Goal: Obtain resource: Obtain resource

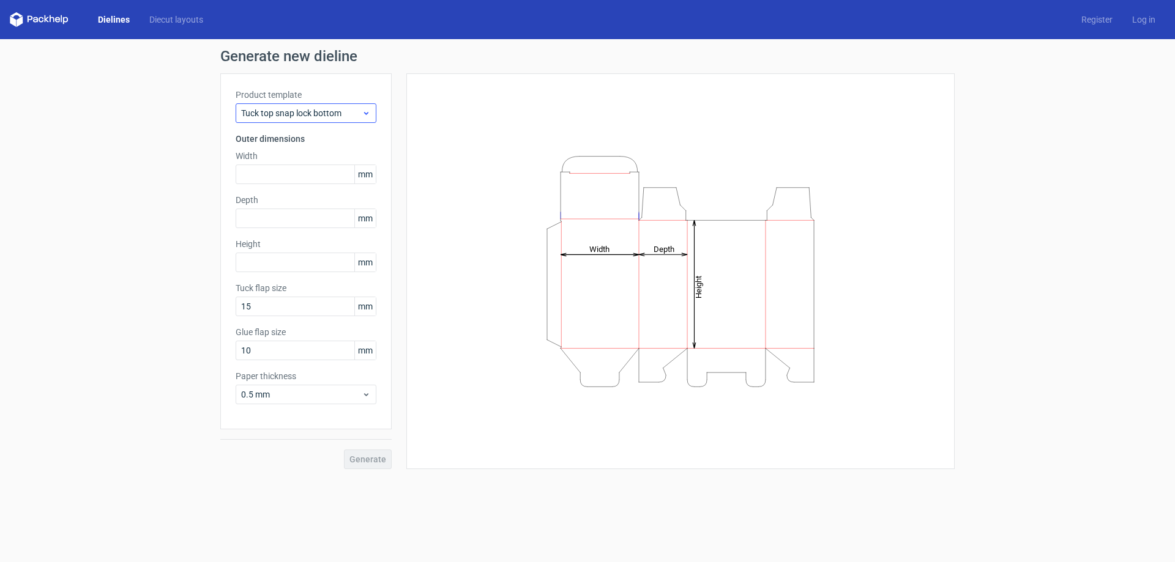
click at [376, 110] on div "Product template Tuck top snap lock bottom Outer dimensions Width mm Depth mm H…" at bounding box center [305, 251] width 171 height 356
click at [367, 114] on use at bounding box center [366, 113] width 4 height 3
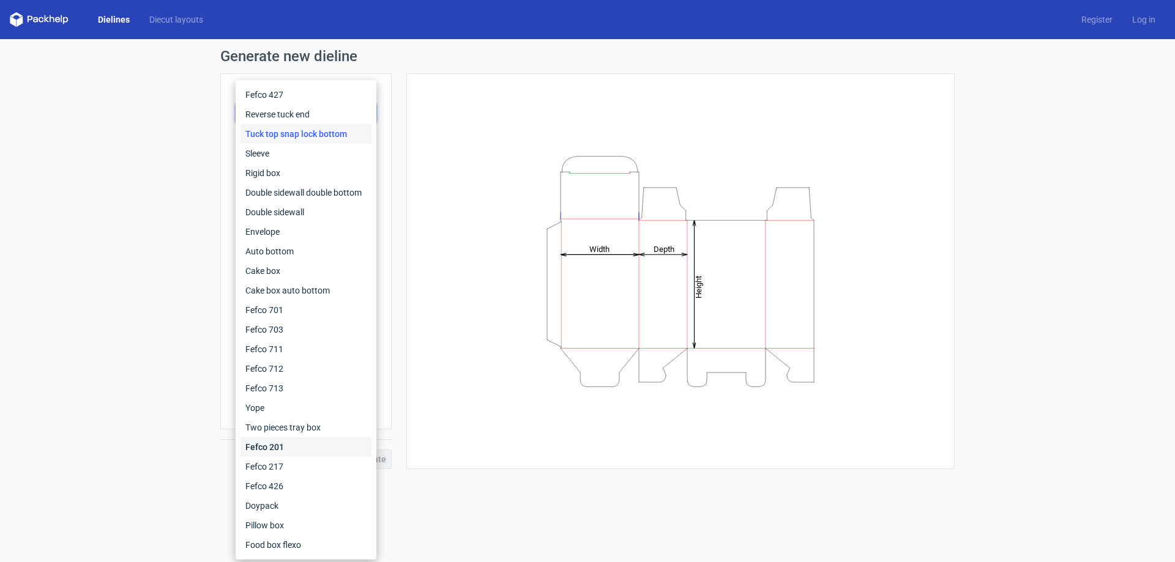
click at [308, 449] on div "Fefco 201" at bounding box center [306, 448] width 131 height 20
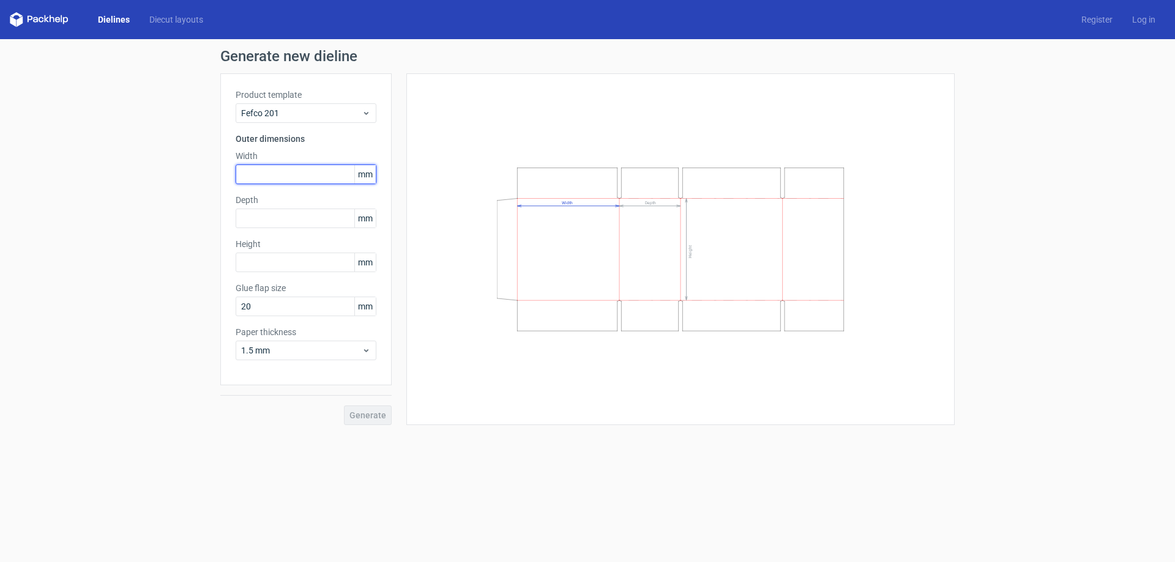
click at [302, 181] on input "text" at bounding box center [306, 175] width 141 height 20
type input "350"
type input "250"
type input "160"
click at [344, 406] on button "Generate" at bounding box center [368, 416] width 48 height 20
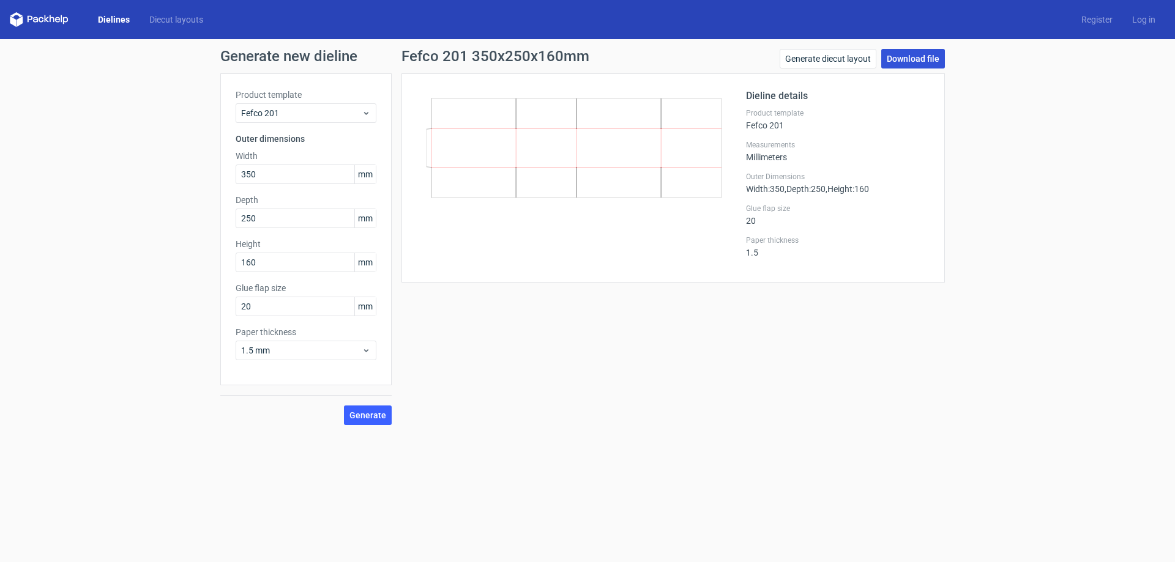
click at [916, 63] on link "Download file" at bounding box center [913, 59] width 64 height 20
click at [919, 63] on link "Download file" at bounding box center [913, 59] width 64 height 20
click at [372, 411] on span "Generate" at bounding box center [367, 415] width 37 height 9
click at [910, 65] on link "Download file" at bounding box center [913, 59] width 64 height 20
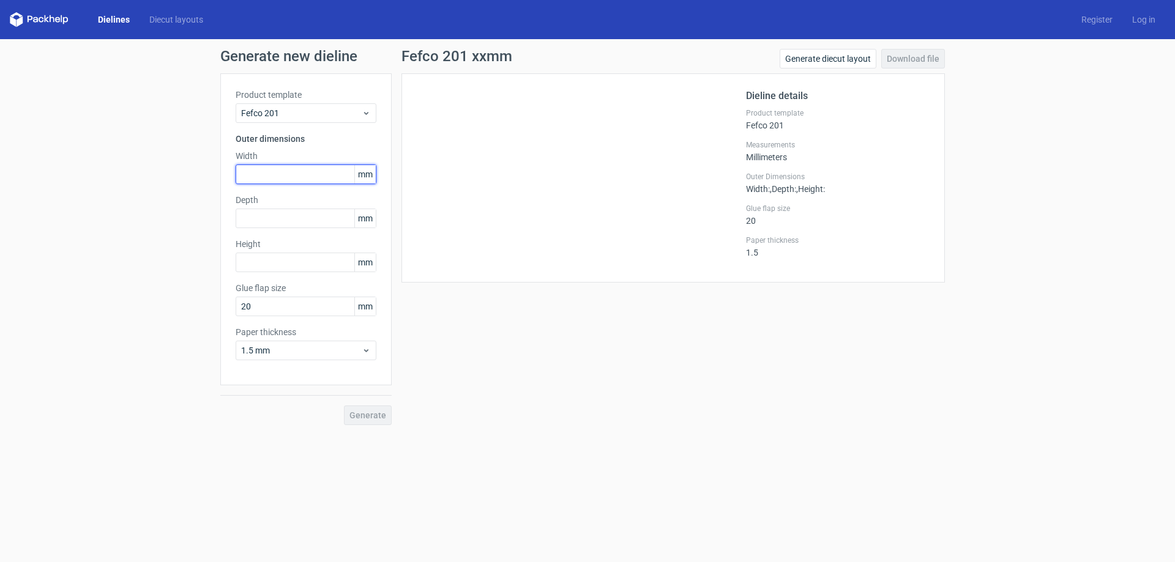
click at [306, 176] on input "text" at bounding box center [306, 175] width 141 height 20
type input "350"
type input "250"
type input "160"
click at [344, 406] on button "Generate" at bounding box center [368, 416] width 48 height 20
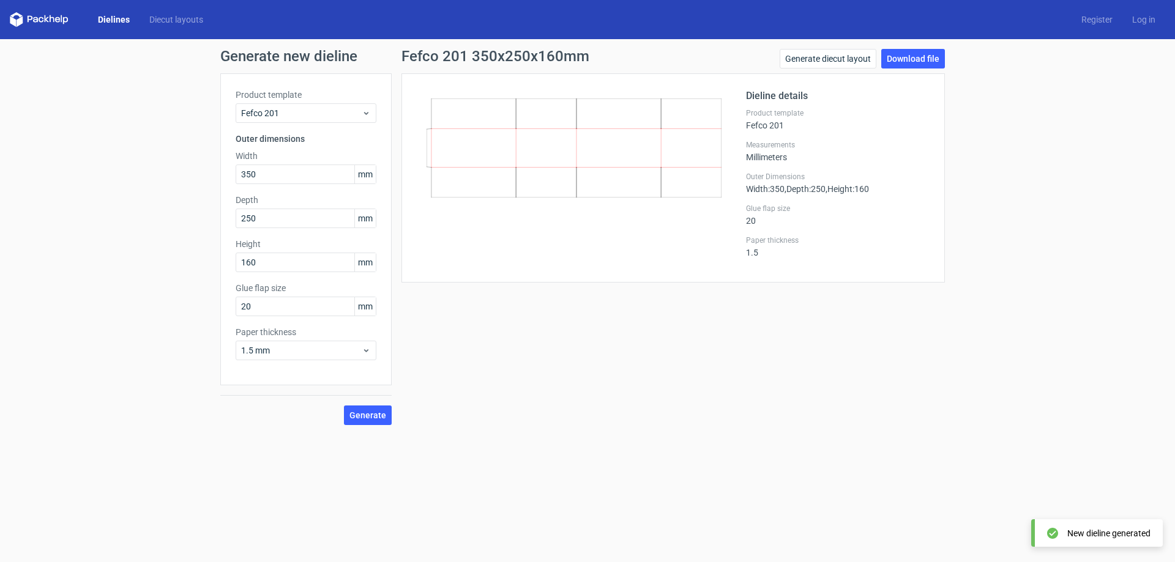
click at [926, 69] on div "Generate diecut layout Download file" at bounding box center [862, 61] width 165 height 24
click at [930, 63] on link "Download file" at bounding box center [913, 59] width 64 height 20
click at [1142, 18] on link "Log in" at bounding box center [1143, 19] width 43 height 12
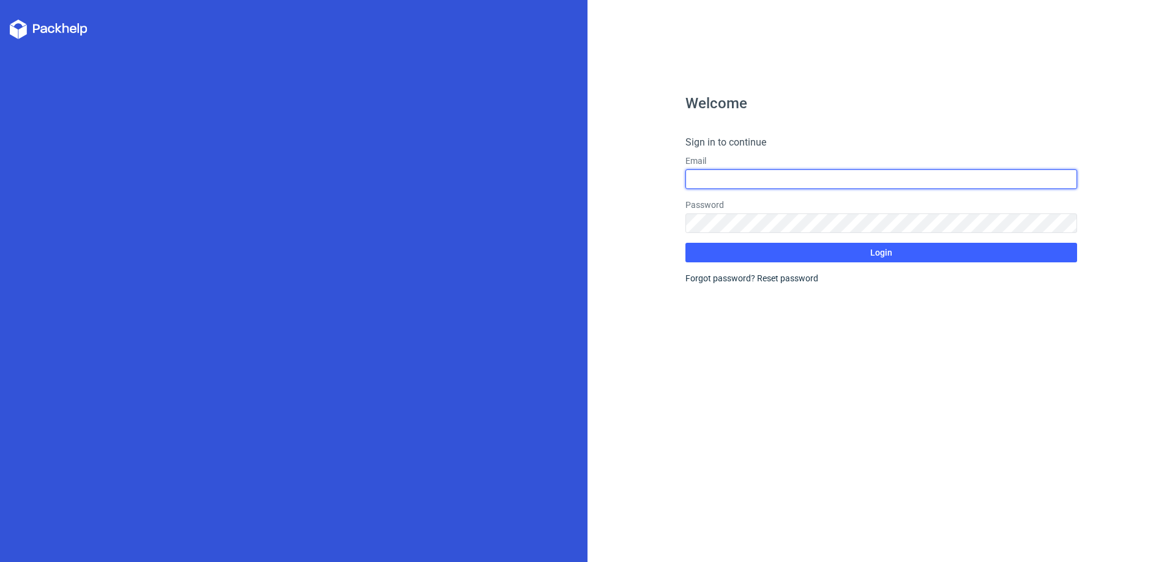
click at [799, 176] on input "text" at bounding box center [881, 180] width 392 height 20
type input "Socialmedianuro@gmail.com"
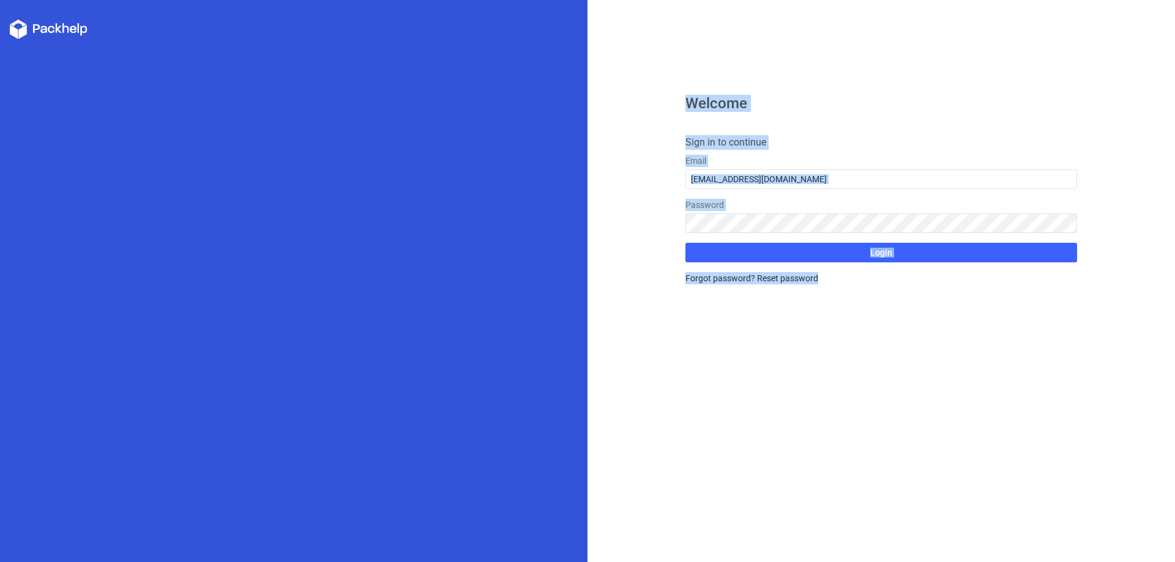
click at [806, 123] on div "Welcome Sign in to continue Email Socialmedianuro@gmail.com Password Login Forg…" at bounding box center [881, 329] width 392 height 466
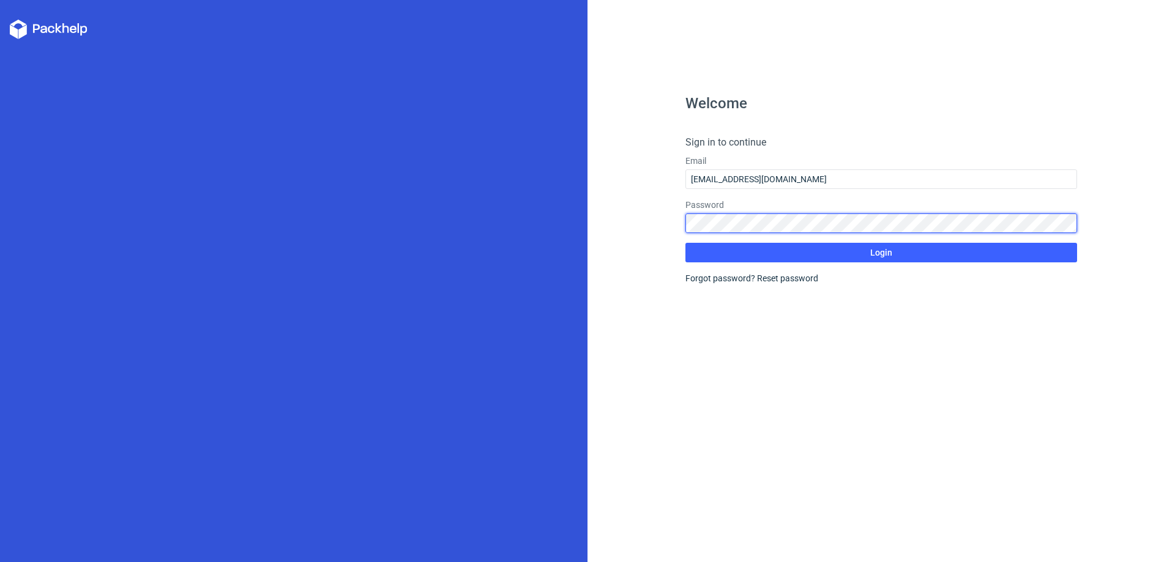
click at [685, 243] on button "Login" at bounding box center [881, 253] width 392 height 20
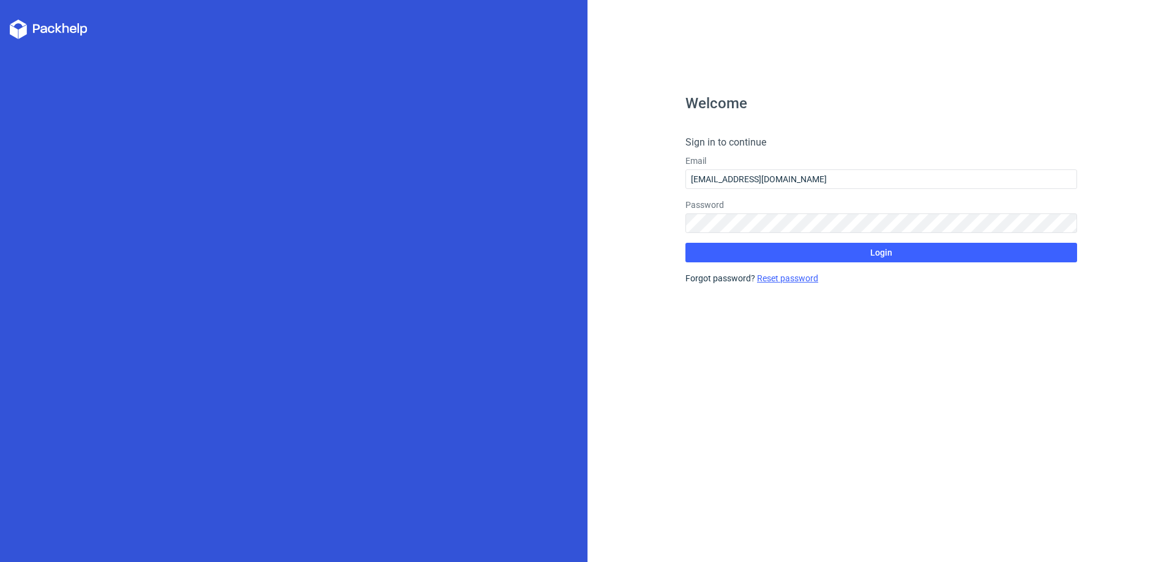
click at [796, 280] on link "Reset password" at bounding box center [787, 279] width 61 height 10
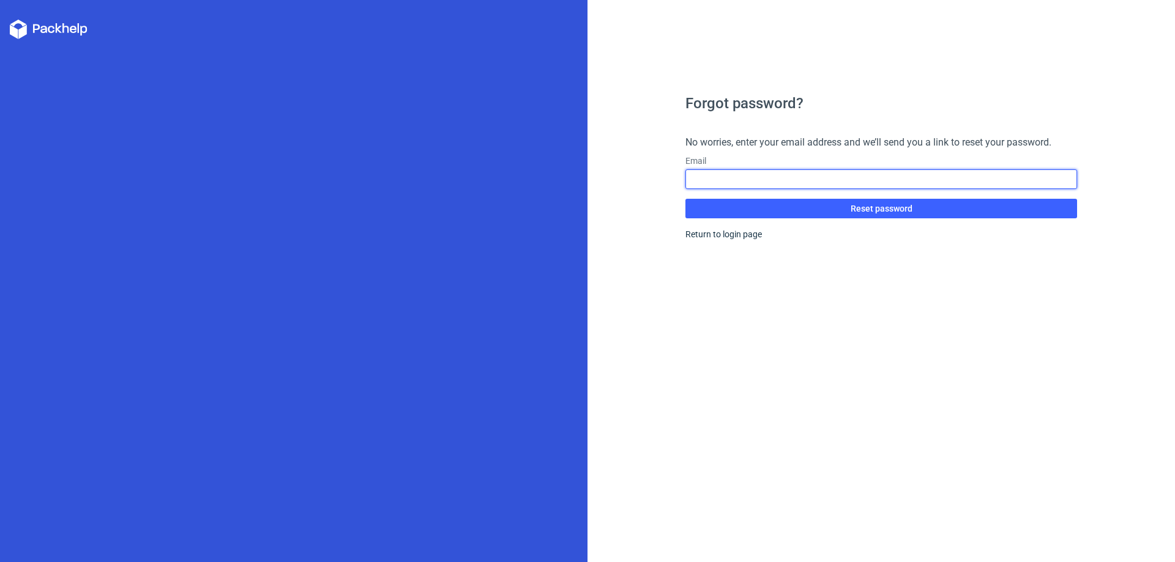
click at [766, 181] on input "text" at bounding box center [881, 180] width 392 height 20
type input "Socialmedianuro@gmail.com"
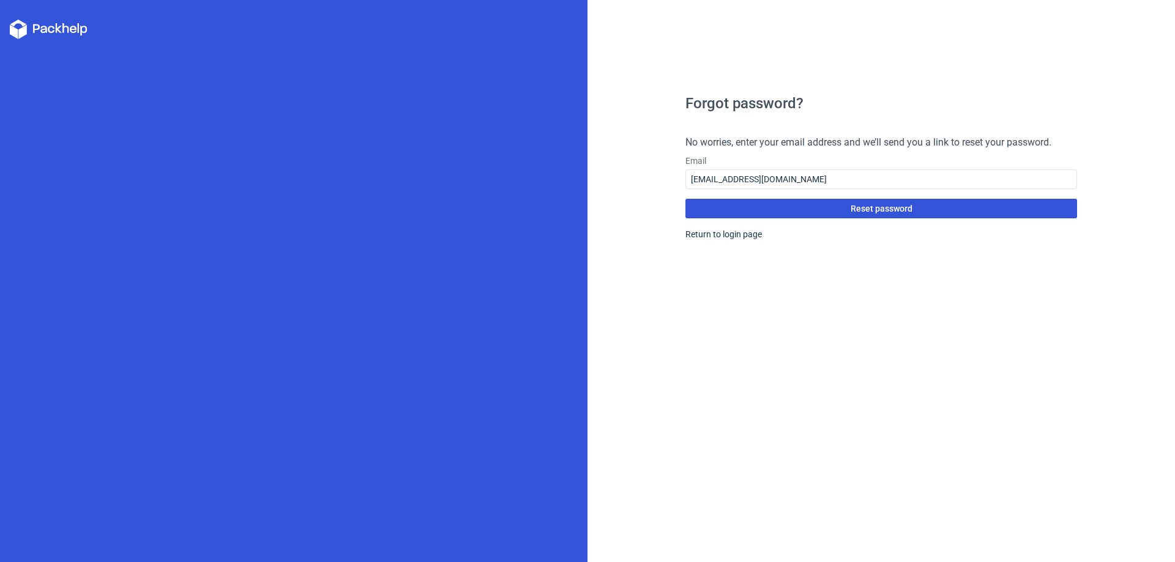
click at [779, 214] on button "Reset password" at bounding box center [881, 209] width 392 height 20
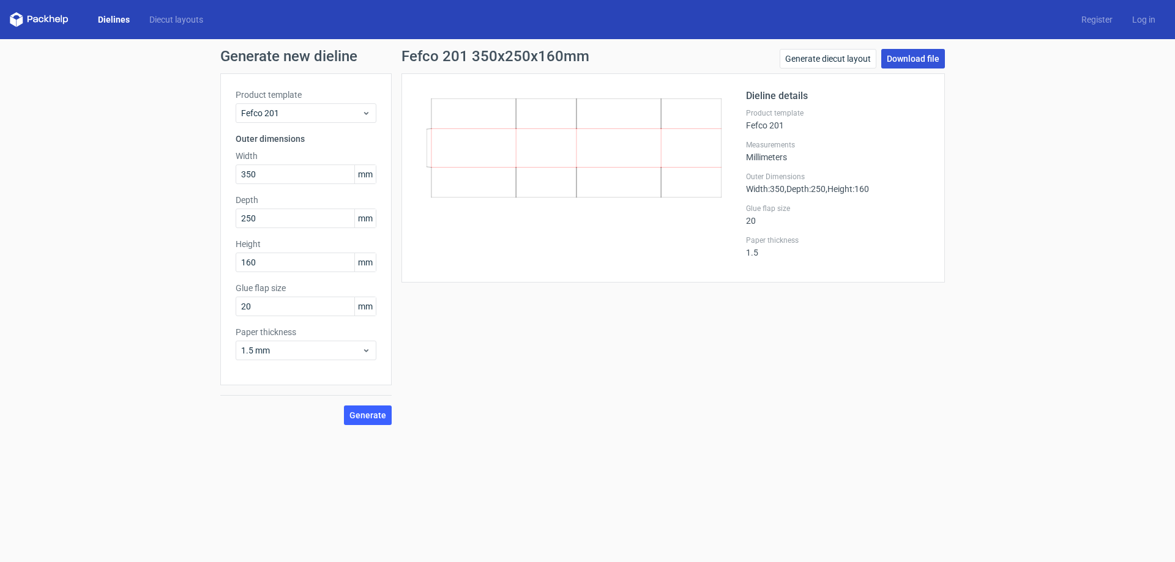
click at [923, 62] on link "Download file" at bounding box center [913, 59] width 64 height 20
click at [932, 55] on link "Download file" at bounding box center [913, 59] width 64 height 20
click at [176, 23] on link "Diecut layouts" at bounding box center [176, 19] width 73 height 12
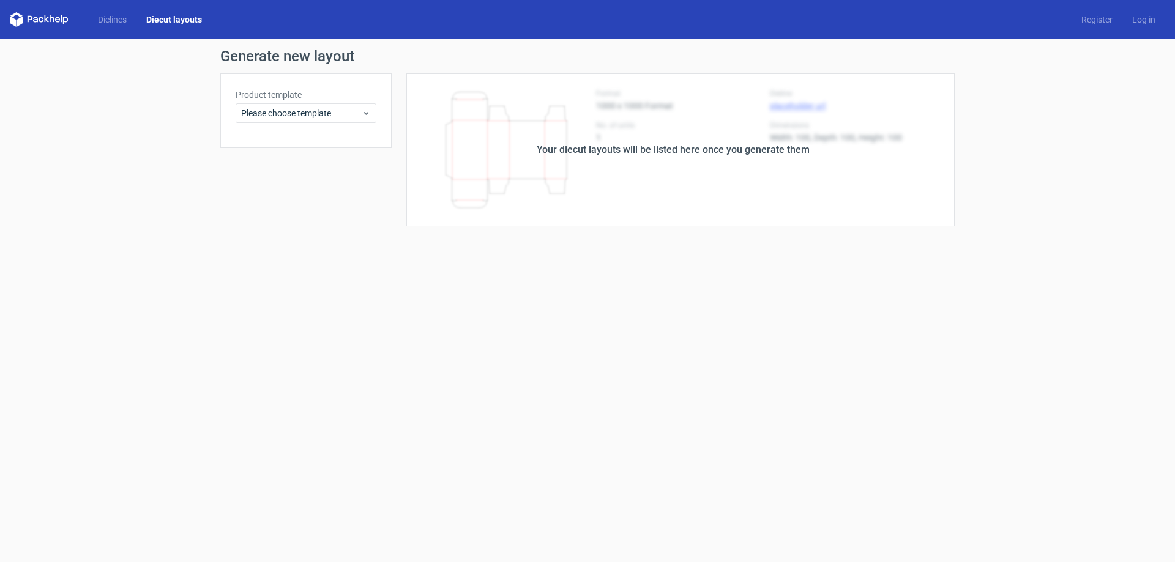
click at [50, 18] on icon at bounding box center [52, 18] width 5 height 7
click at [28, 18] on icon at bounding box center [30, 19] width 5 height 7
click at [19, 20] on polygon at bounding box center [20, 21] width 6 height 10
click at [28, 20] on icon at bounding box center [30, 19] width 5 height 7
click at [277, 112] on span "Please choose template" at bounding box center [301, 113] width 121 height 12
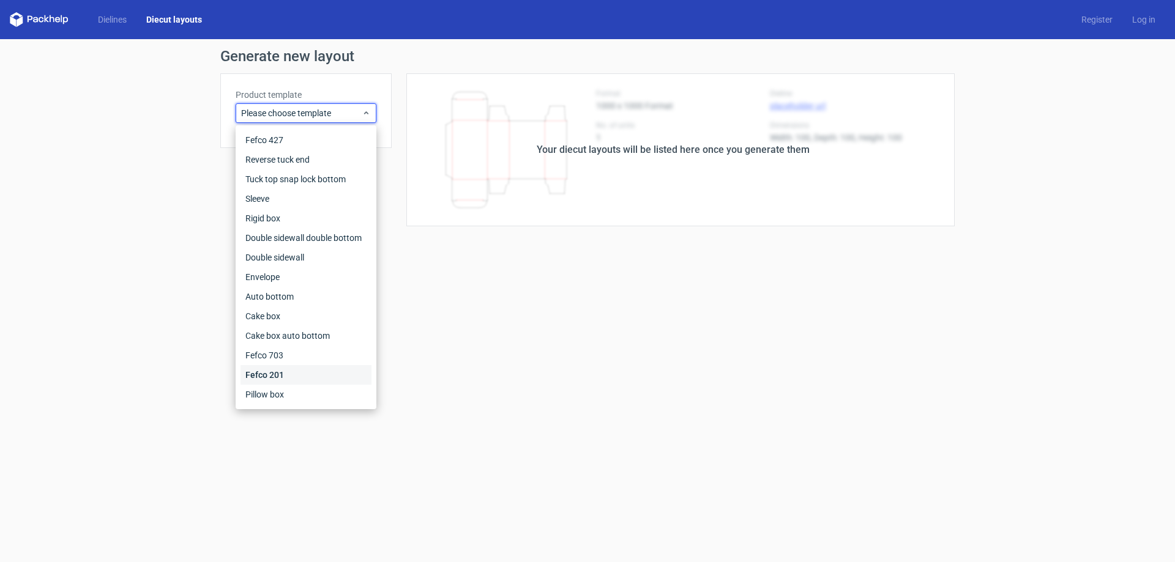
click at [312, 374] on div "Fefco 201" at bounding box center [306, 375] width 131 height 20
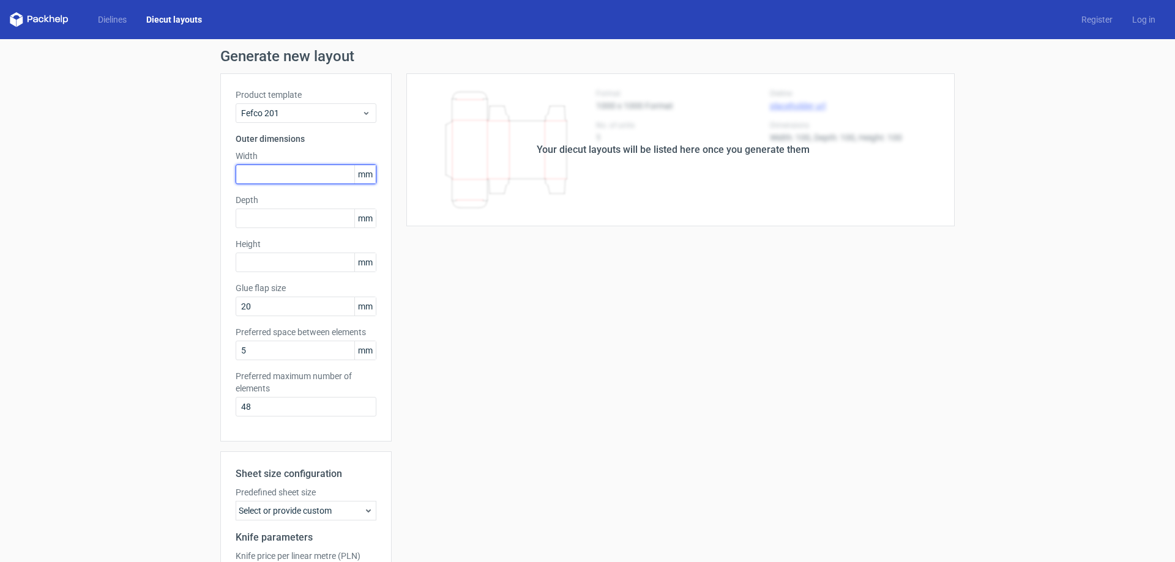
click at [266, 170] on input "text" at bounding box center [306, 175] width 141 height 20
type input "350"
type input "250"
type input "160"
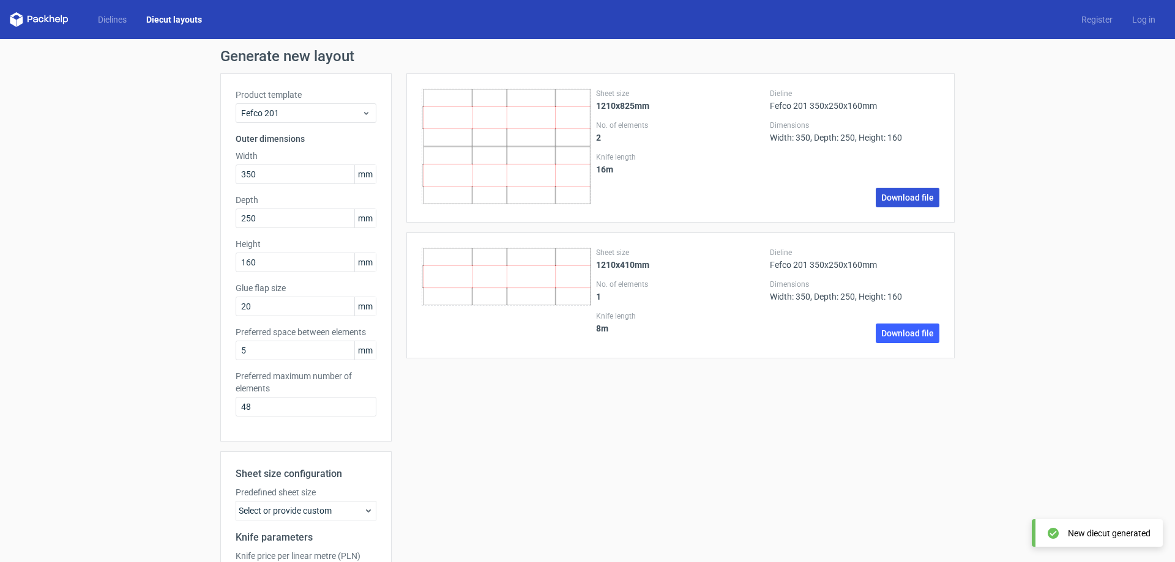
click at [902, 202] on link "Download file" at bounding box center [908, 198] width 64 height 20
click at [899, 337] on link "Download file" at bounding box center [908, 334] width 64 height 20
